Goal: Task Accomplishment & Management: Complete application form

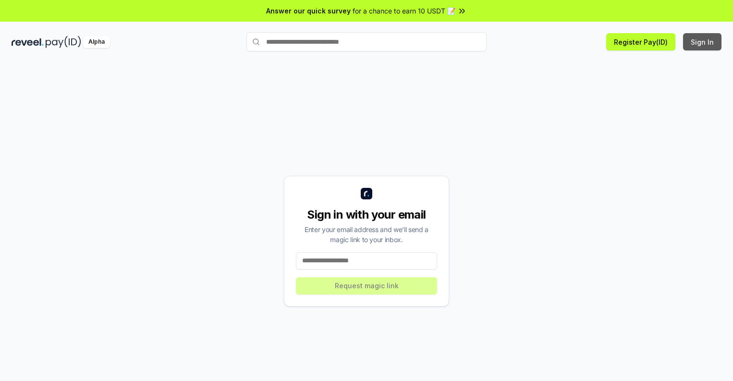
click at [702, 42] on button "Sign In" at bounding box center [702, 41] width 38 height 17
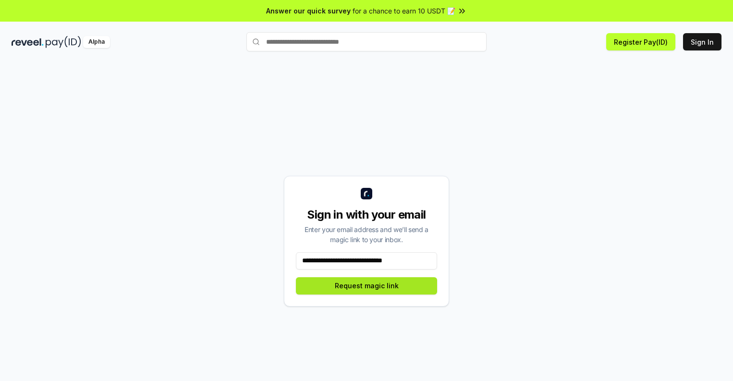
type input "**********"
click at [366, 285] on button "Request magic link" at bounding box center [366, 285] width 141 height 17
